Goal: Task Accomplishment & Management: Manage account settings

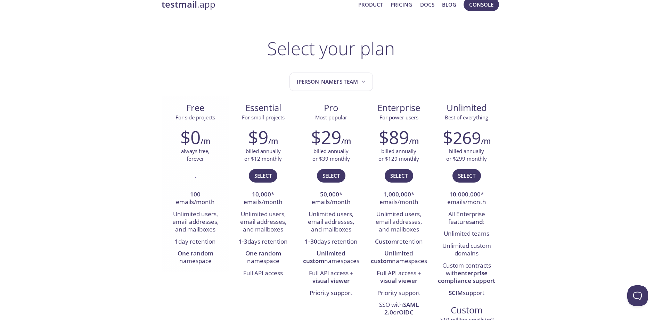
click at [194, 256] on strong "One random" at bounding box center [196, 254] width 36 height 8
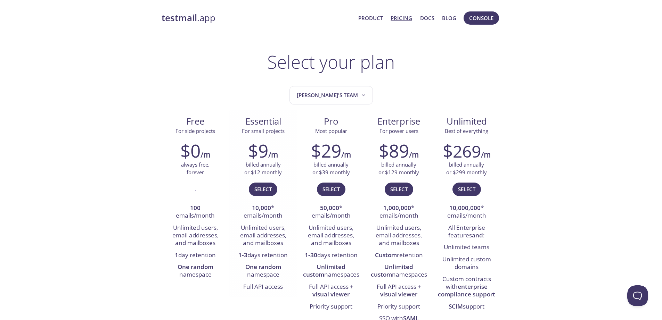
click at [253, 288] on li "Full API access" at bounding box center [263, 288] width 57 height 12
click at [254, 296] on div "$9 /m billed annually or $12 monthly Select 10,000 * emails/month Unlimited use…" at bounding box center [263, 217] width 68 height 162
click at [271, 285] on li "Full API access" at bounding box center [263, 288] width 57 height 12
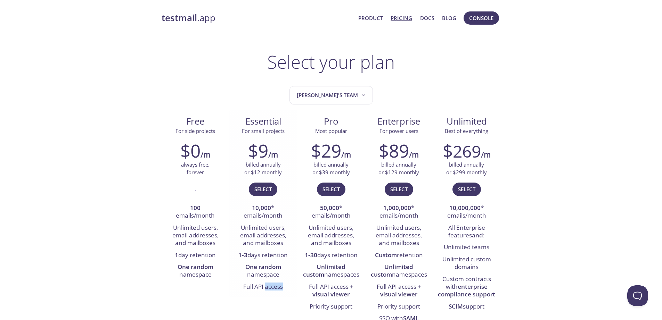
click at [271, 285] on li "Full API access" at bounding box center [263, 288] width 57 height 12
copy li "Full API access"
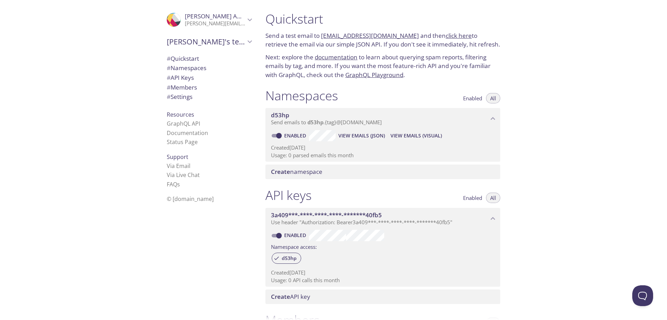
scroll to position [24, 0]
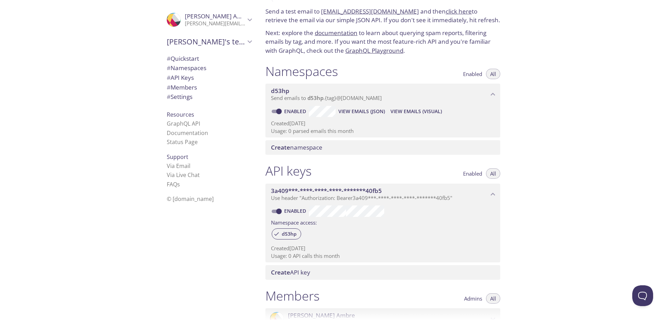
click at [534, 238] on div "Quickstart Send a test email to d53hp.test@inbox.testmail.app and then click he…" at bounding box center [463, 160] width 407 height 320
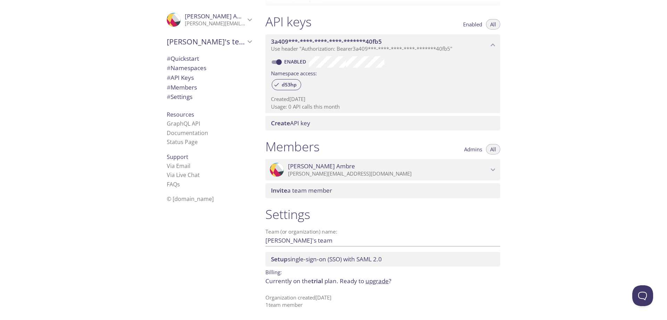
click at [299, 285] on p "Currently on the trial plan. Ready to upgrade ?" at bounding box center [383, 281] width 235 height 9
click at [330, 298] on p "Organization created 13 Oct 2025 1 team member" at bounding box center [383, 301] width 235 height 15
click at [285, 238] on input "[PERSON_NAME]'s team" at bounding box center [372, 240] width 213 height 11
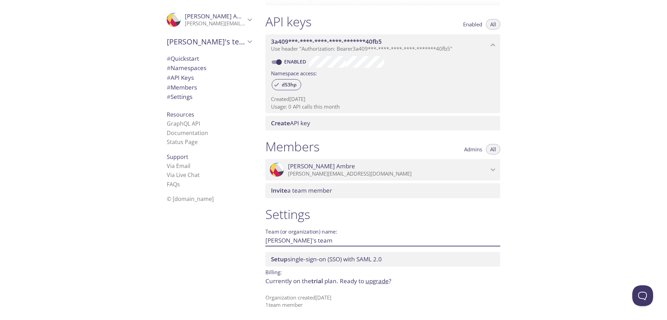
click at [285, 238] on input "[PERSON_NAME]'s team" at bounding box center [372, 240] width 213 height 11
click at [344, 241] on input "[PERSON_NAME]'s team" at bounding box center [372, 240] width 213 height 11
